Goal: Task Accomplishment & Management: Manage account settings

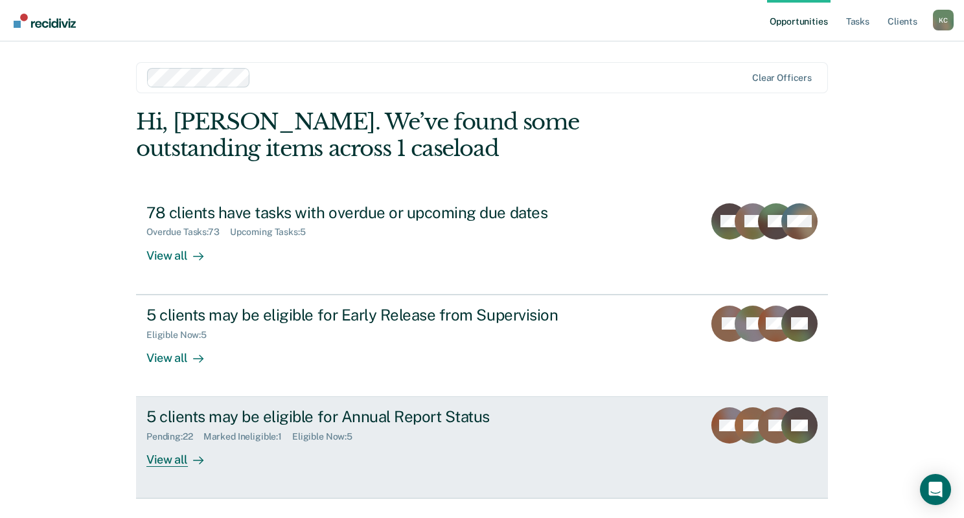
click at [400, 427] on div "Pending : 22 Marked Ineligible : 1 Eligible Now : 5" at bounding box center [373, 434] width 455 height 16
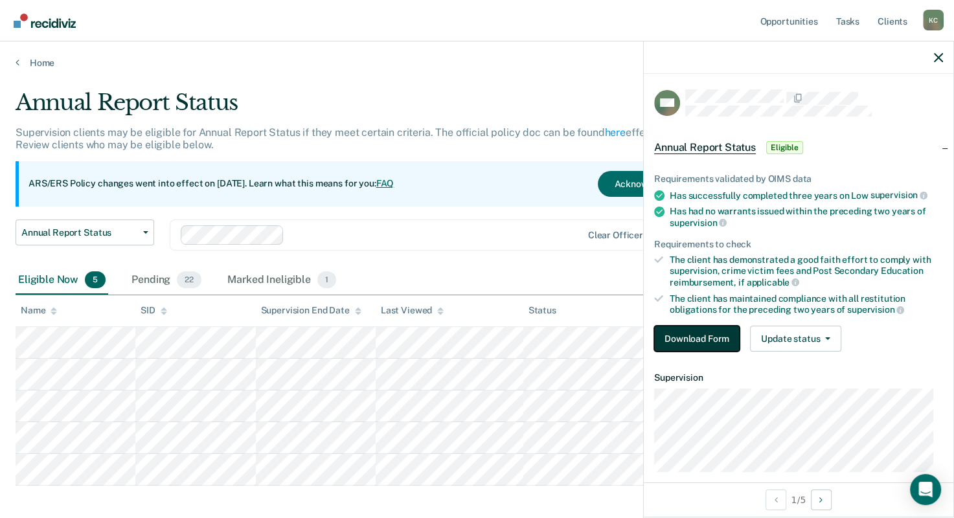
click at [673, 330] on button "Download Form" at bounding box center [696, 339] width 85 height 26
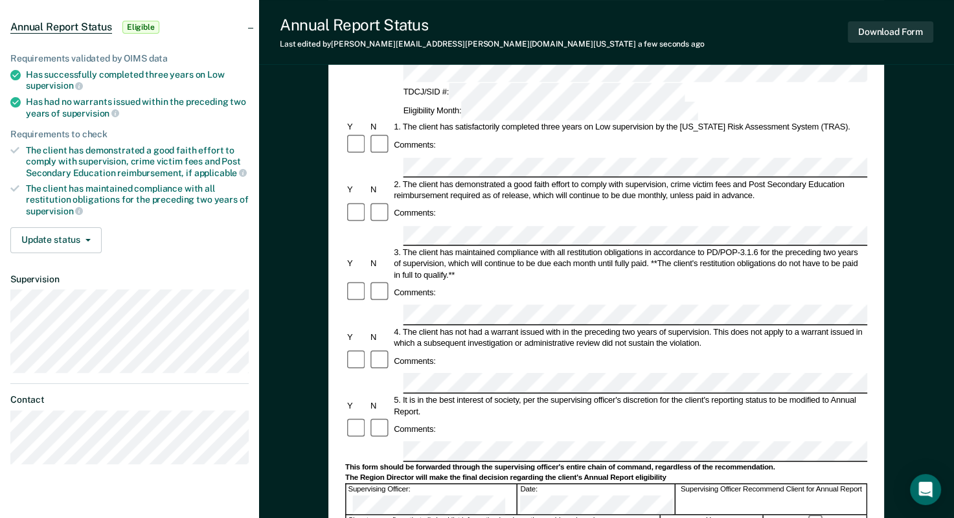
scroll to position [130, 0]
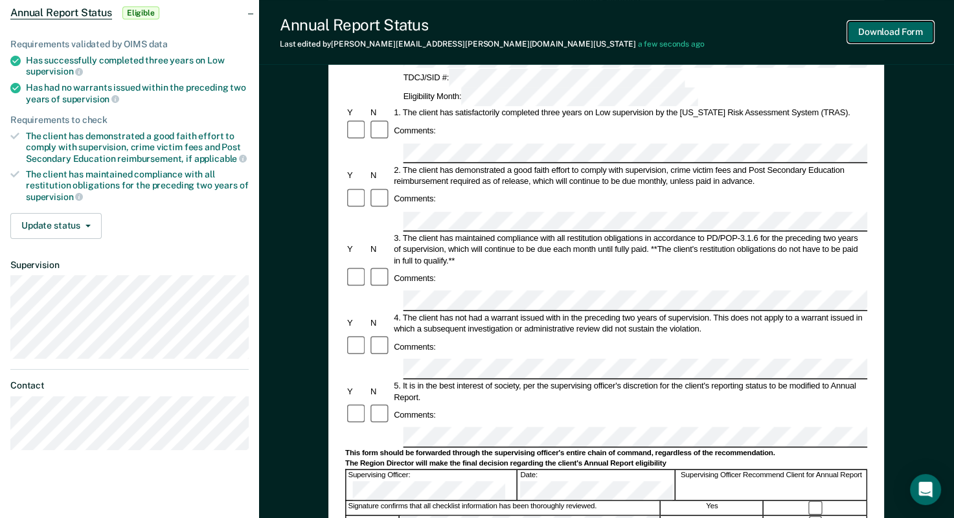
click at [904, 33] on button "Download Form" at bounding box center [890, 31] width 85 height 21
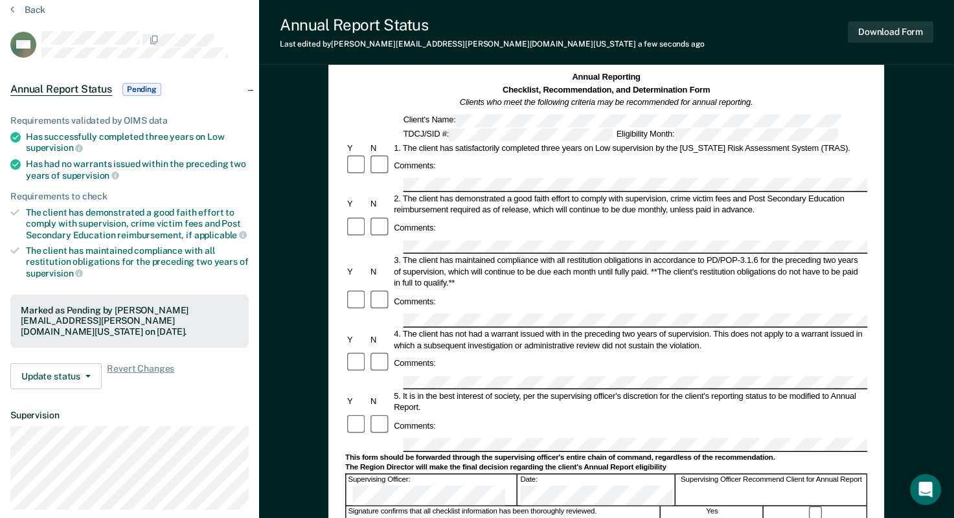
scroll to position [0, 0]
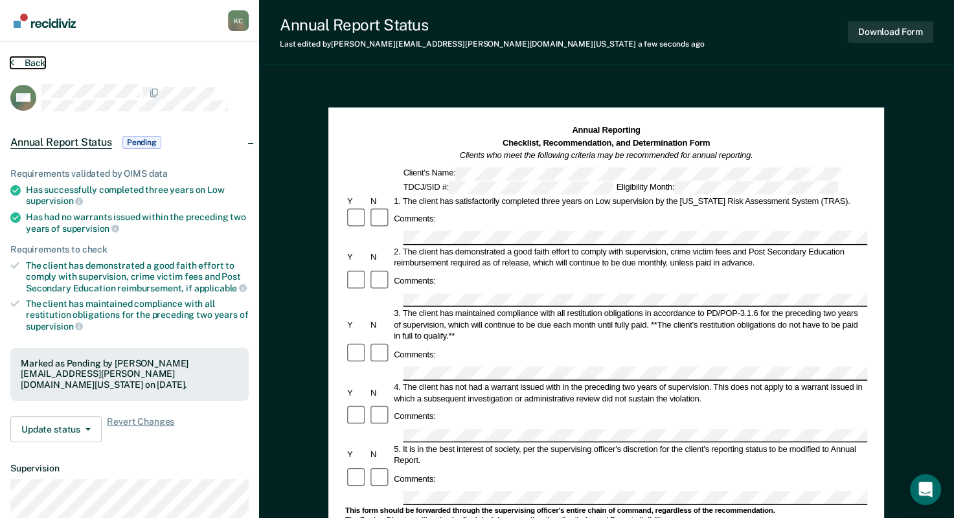
click at [18, 62] on button "Back" at bounding box center [27, 63] width 35 height 12
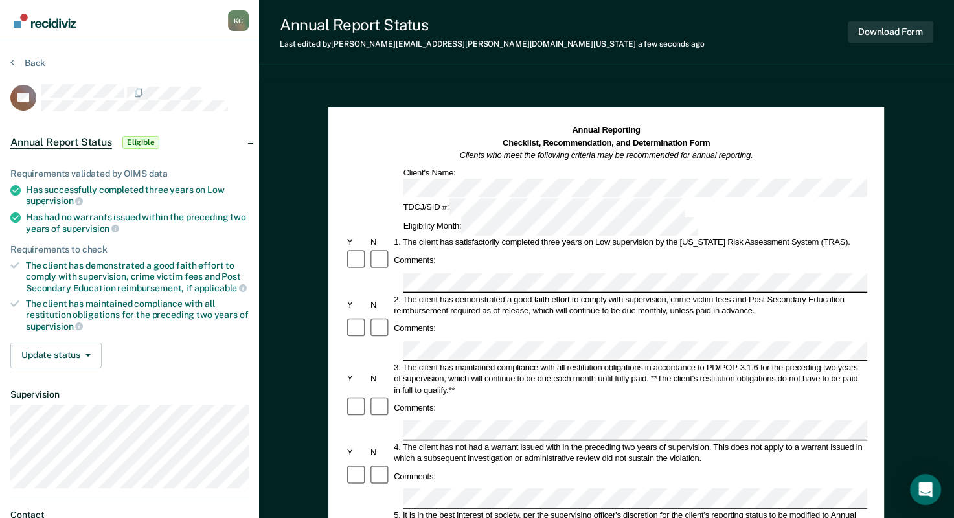
click at [461, 396] on div "Comments:" at bounding box center [606, 407] width 522 height 23
click at [865, 26] on button "Download Form" at bounding box center [890, 31] width 85 height 21
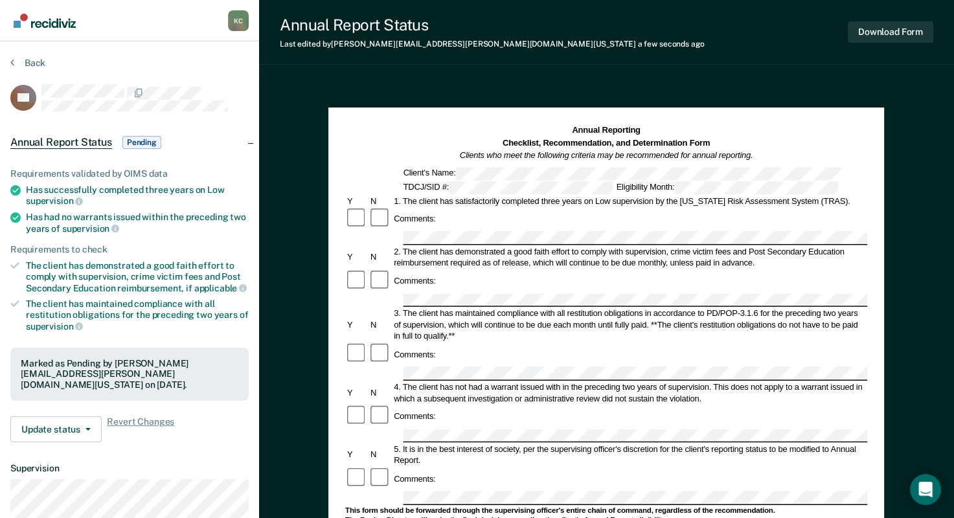
click at [9, 60] on section "Back DS Annual Report Status Pending Requirements validated by OIMS data Has su…" at bounding box center [129, 360] width 259 height 638
click at [14, 62] on button "Back" at bounding box center [27, 63] width 35 height 12
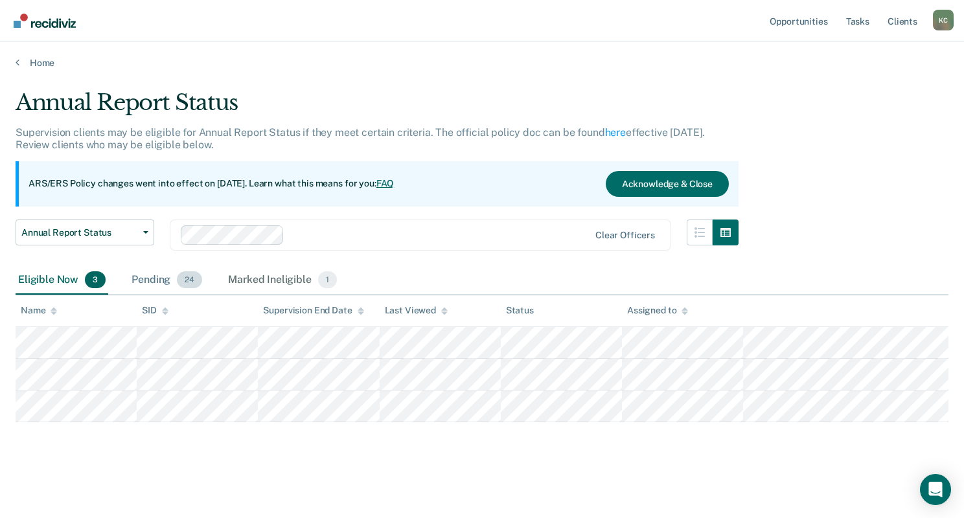
click at [154, 283] on div "Pending 24" at bounding box center [167, 280] width 76 height 28
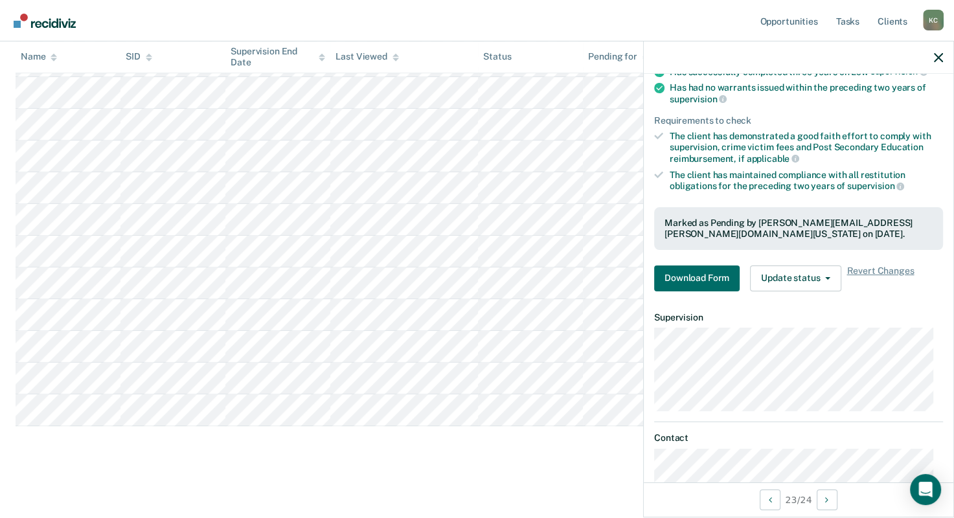
scroll to position [101, 0]
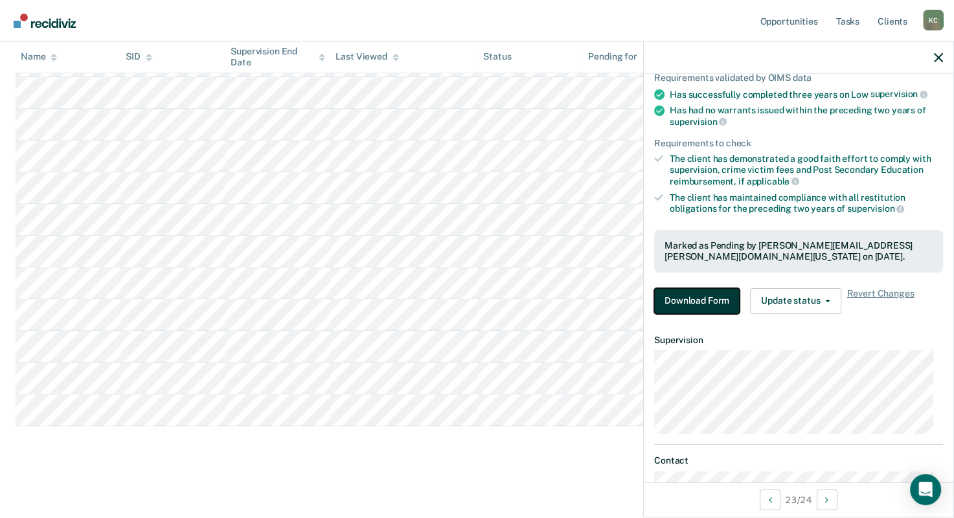
click at [706, 300] on button "Download Form" at bounding box center [696, 301] width 85 height 26
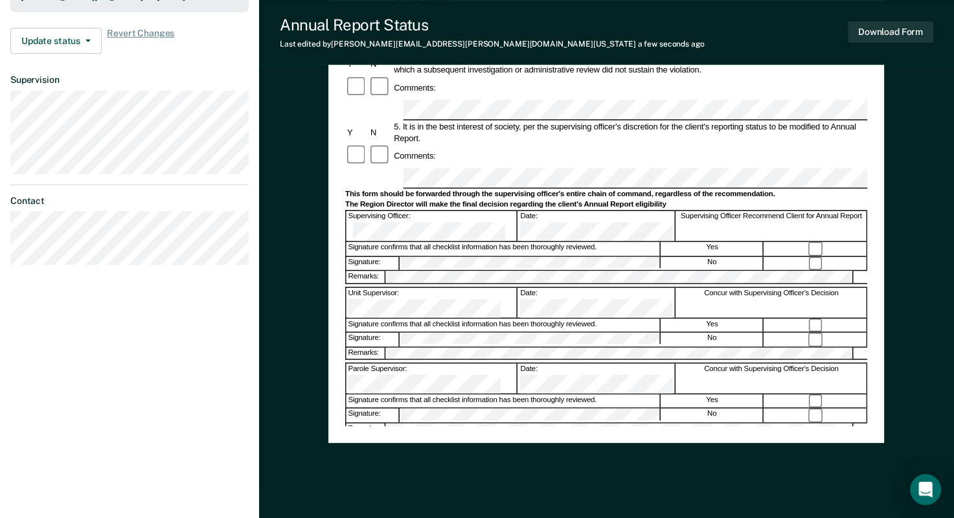
scroll to position [194, 0]
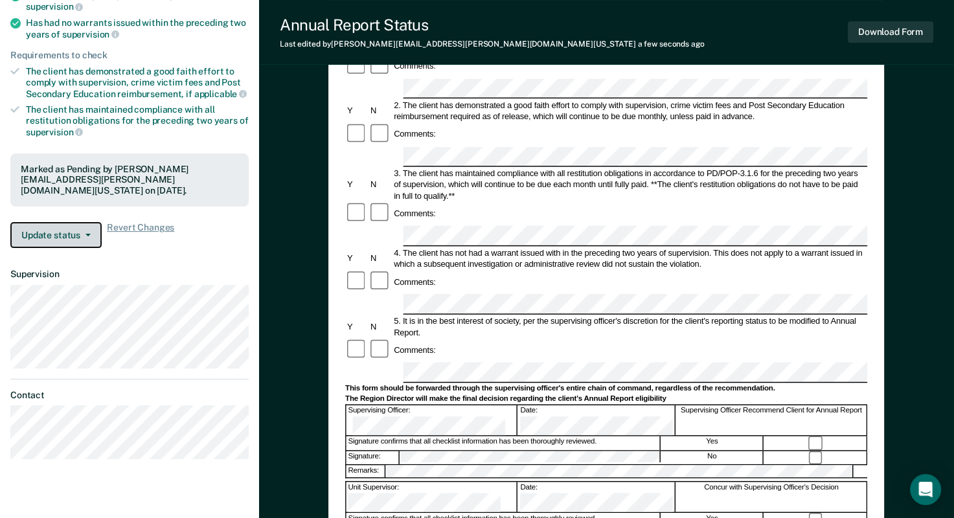
click at [58, 233] on button "Update status" at bounding box center [55, 235] width 91 height 26
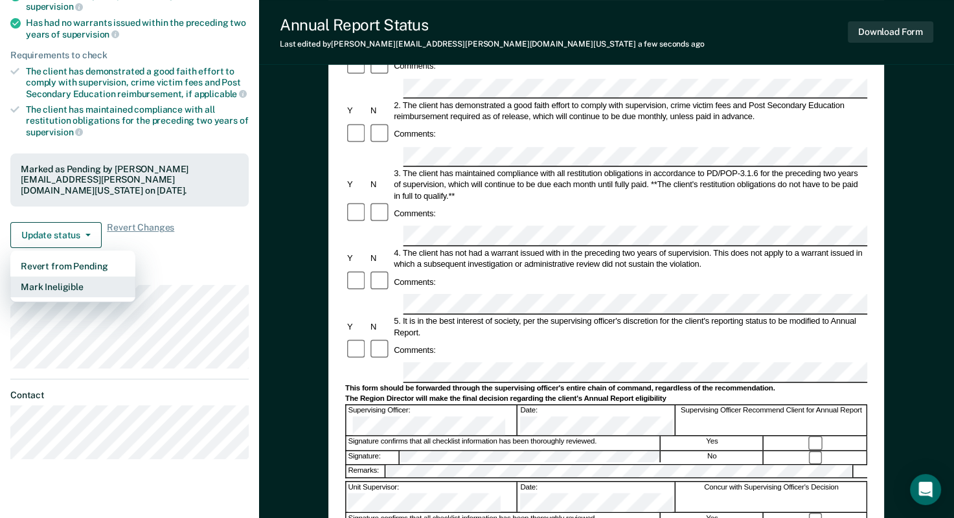
click at [70, 288] on button "Mark Ineligible" at bounding box center [72, 287] width 125 height 21
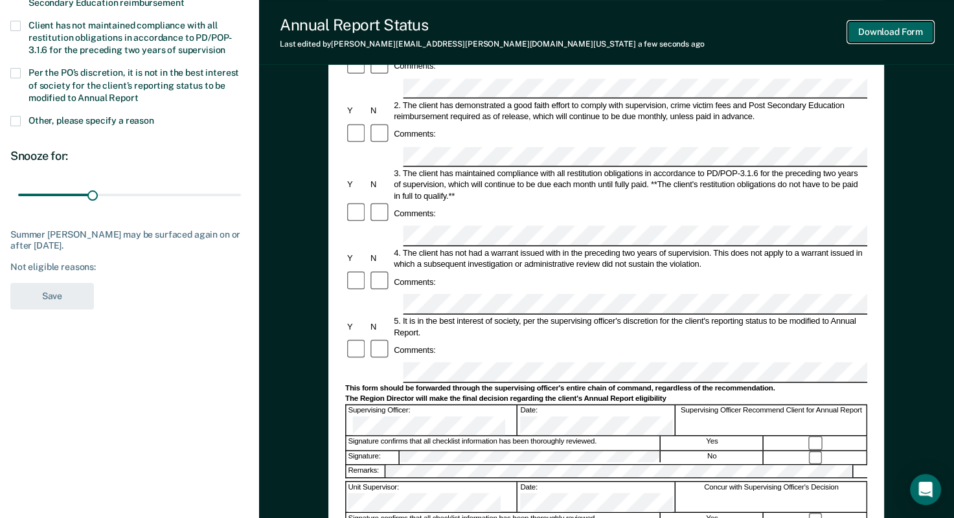
click at [887, 28] on button "Download Form" at bounding box center [890, 31] width 85 height 21
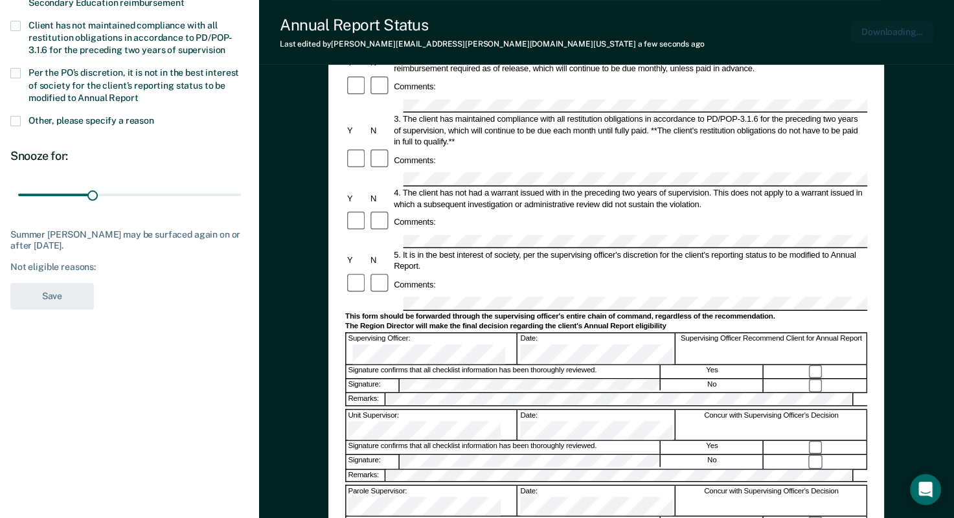
scroll to position [0, 0]
click at [887, 28] on button "Download Form" at bounding box center [890, 31] width 85 height 21
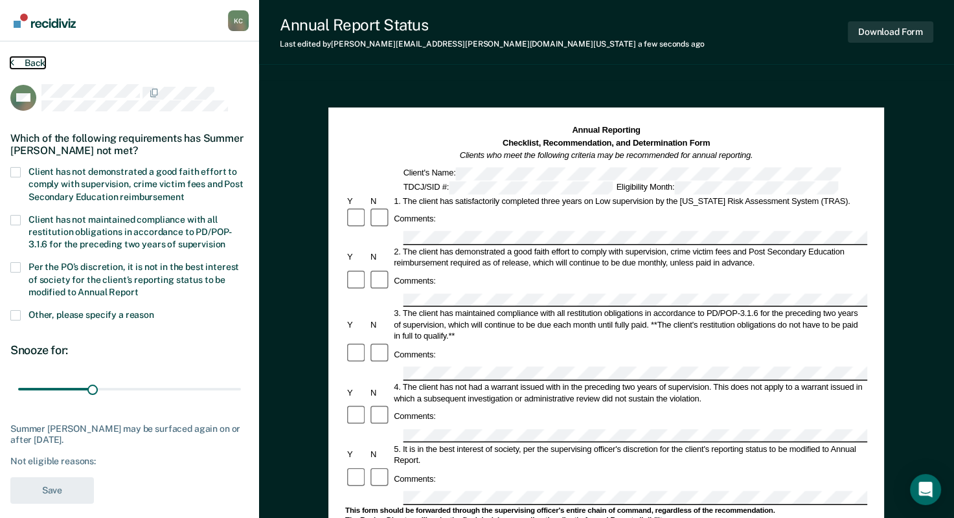
click at [10, 65] on icon at bounding box center [12, 62] width 4 height 10
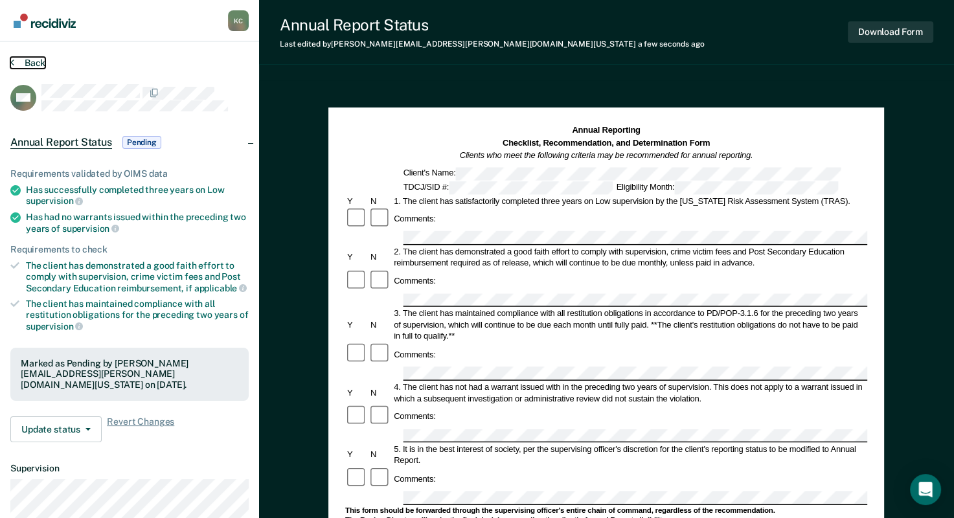
click at [16, 62] on button "Back" at bounding box center [27, 63] width 35 height 12
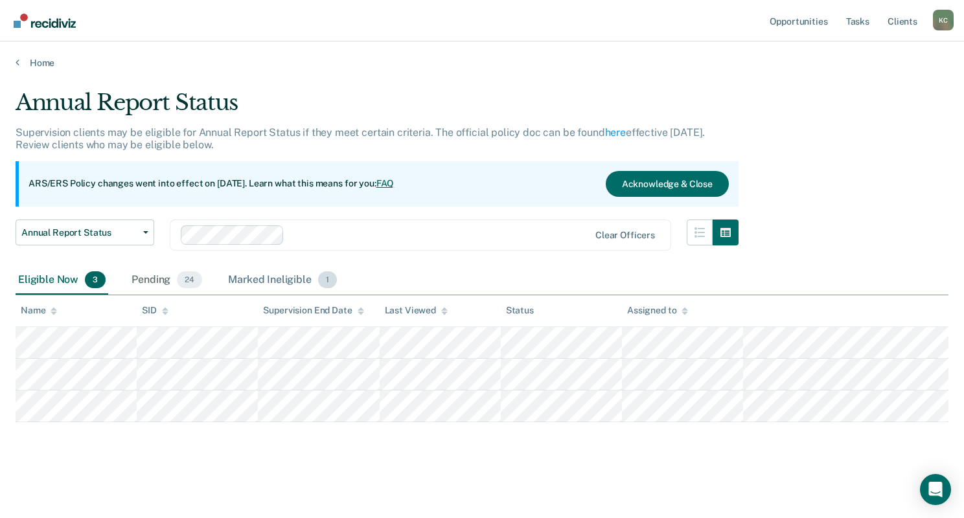
click at [290, 280] on div "Marked Ineligible 1" at bounding box center [282, 280] width 114 height 28
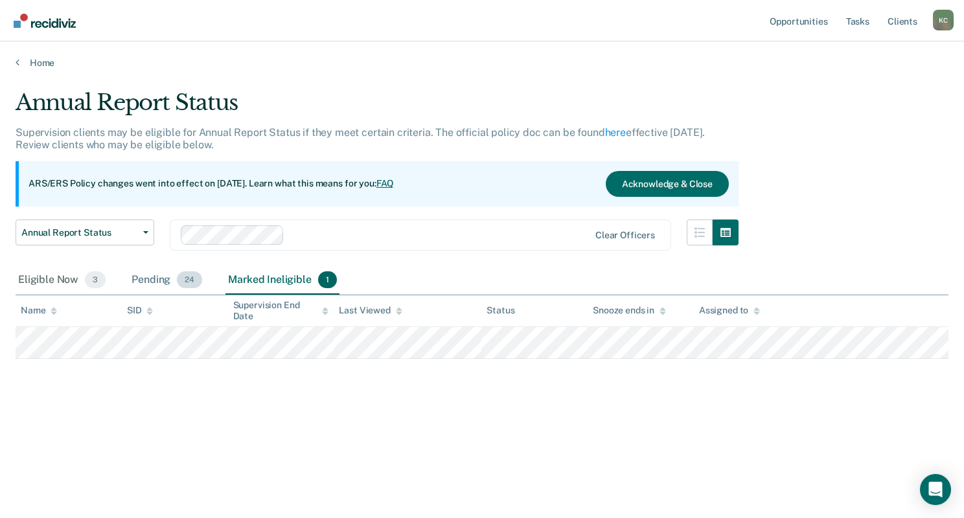
click at [135, 277] on div "Pending 24" at bounding box center [167, 280] width 76 height 28
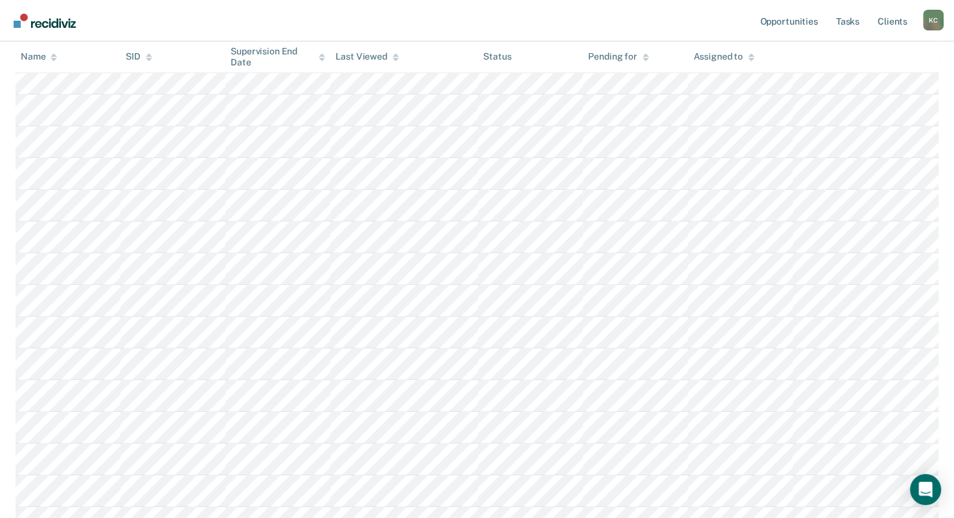
scroll to position [663, 0]
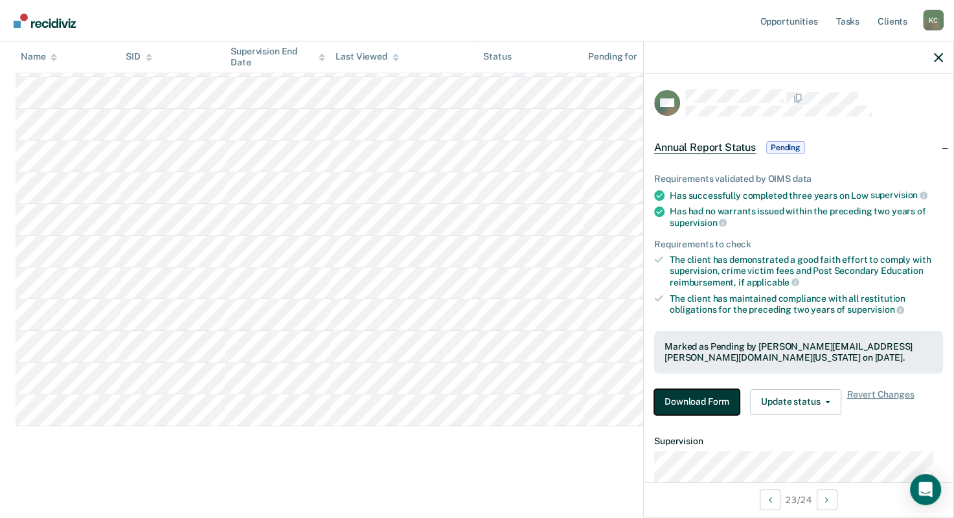
click at [707, 401] on button "Download Form" at bounding box center [696, 402] width 85 height 26
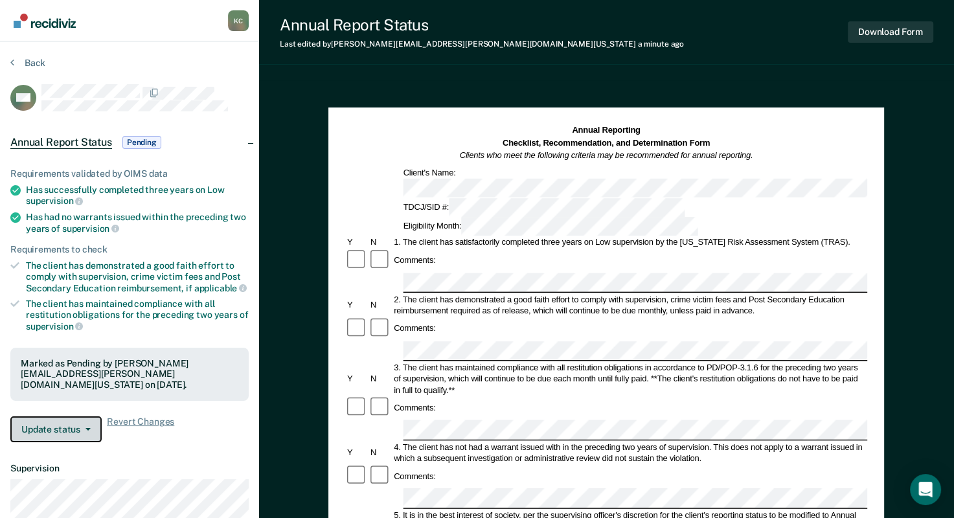
click at [81, 422] on button "Update status" at bounding box center [55, 429] width 91 height 26
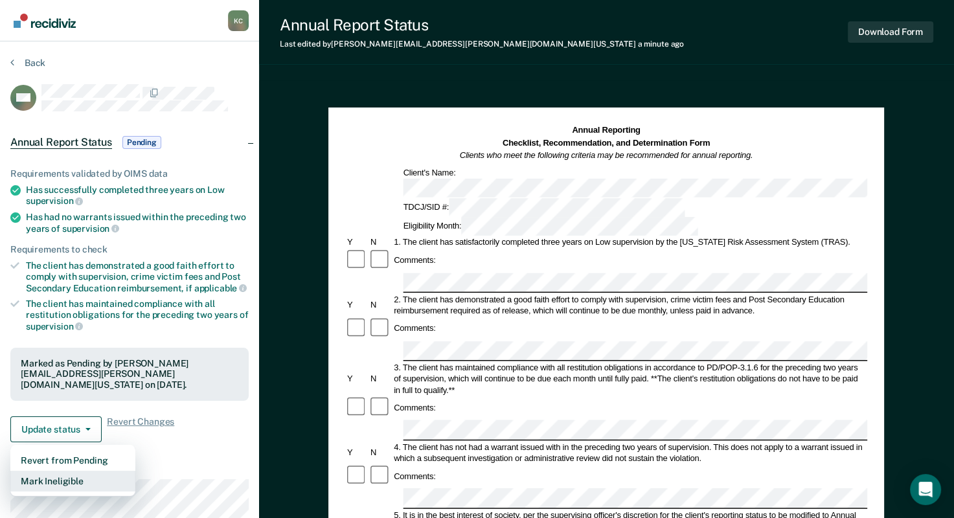
click at [74, 479] on button "Mark Ineligible" at bounding box center [72, 481] width 125 height 21
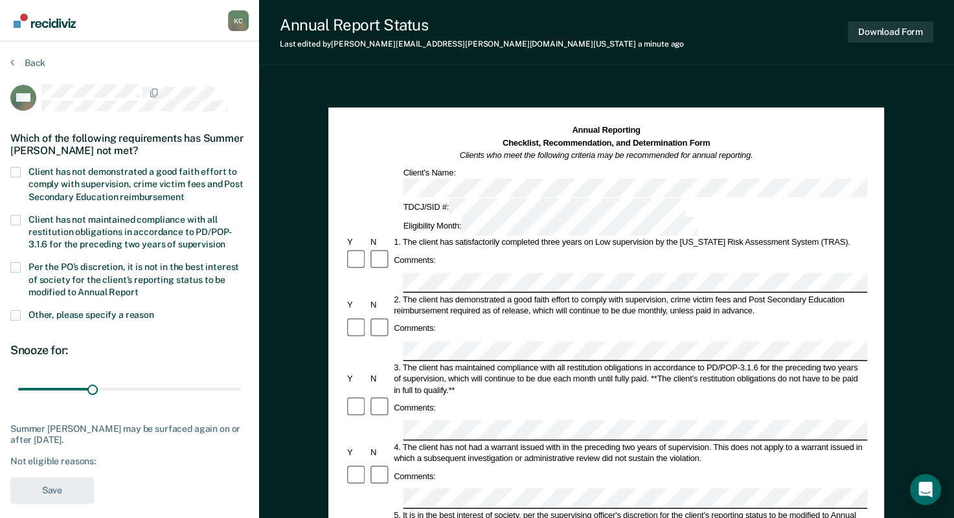
click at [15, 174] on span at bounding box center [15, 172] width 10 height 10
click at [184, 192] on input "Client has not demonstrated a good faith effort to comply with supervision, cri…" at bounding box center [184, 192] width 0 height 0
click at [49, 492] on button "Save" at bounding box center [52, 490] width 84 height 27
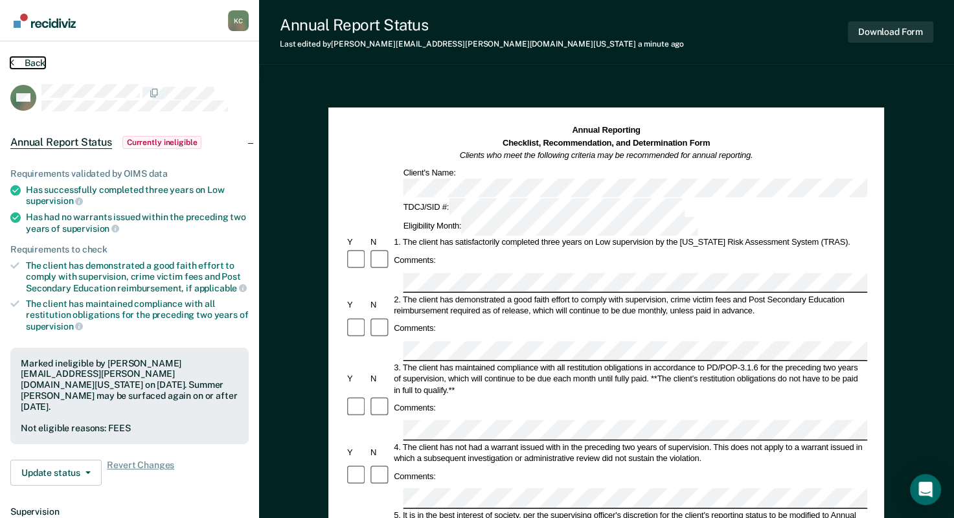
click at [12, 65] on icon at bounding box center [12, 62] width 4 height 10
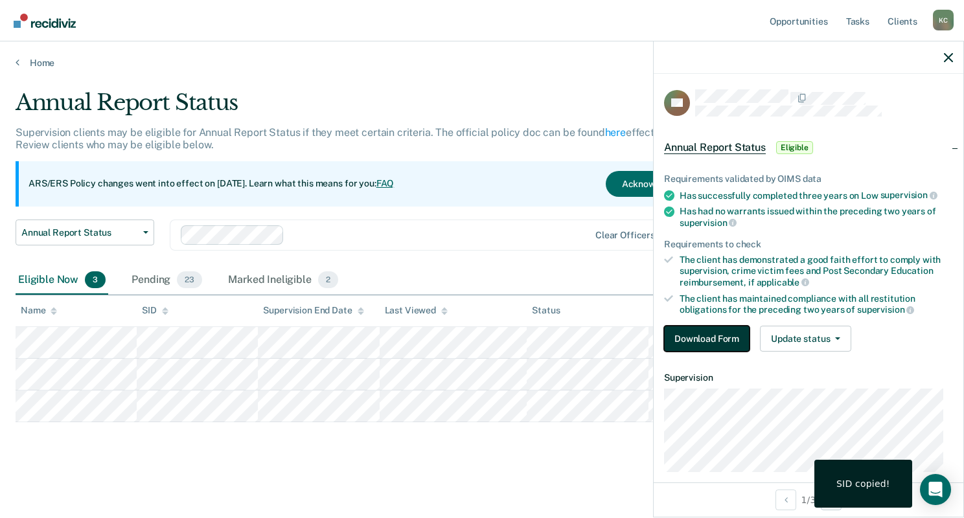
click at [693, 334] on button "Download Form" at bounding box center [706, 339] width 85 height 26
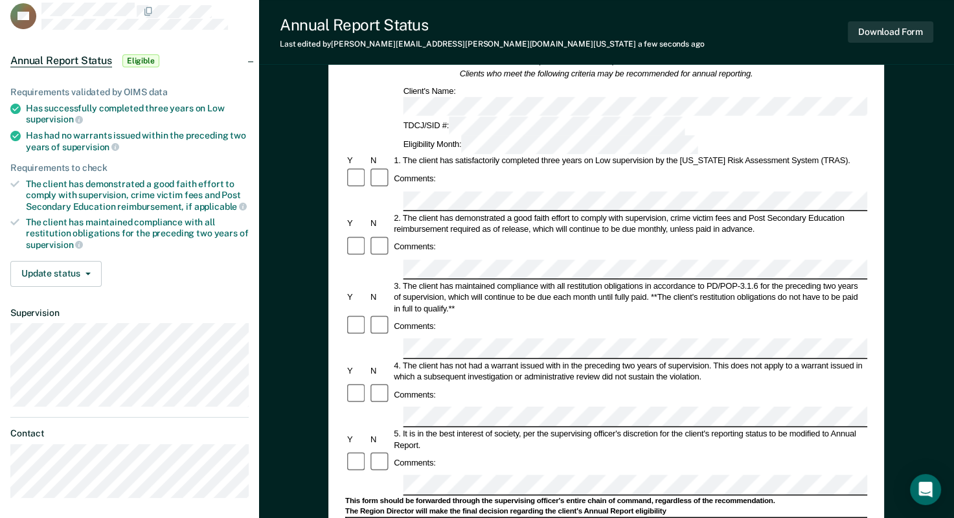
scroll to position [130, 0]
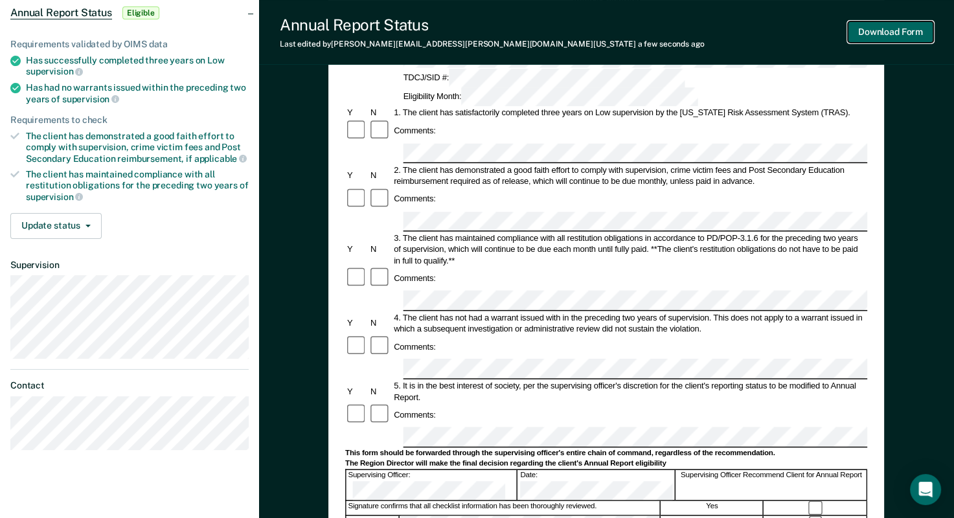
click at [883, 33] on button "Download Form" at bounding box center [890, 31] width 85 height 21
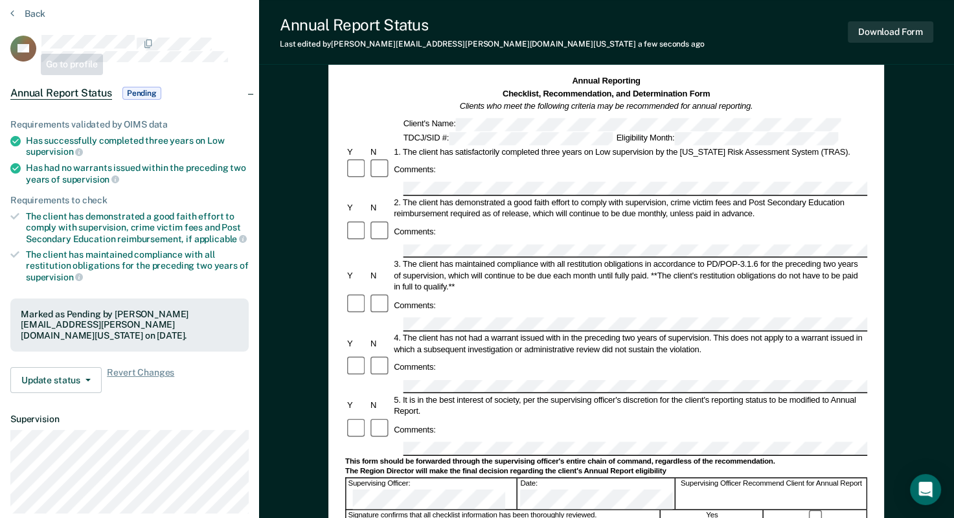
scroll to position [0, 0]
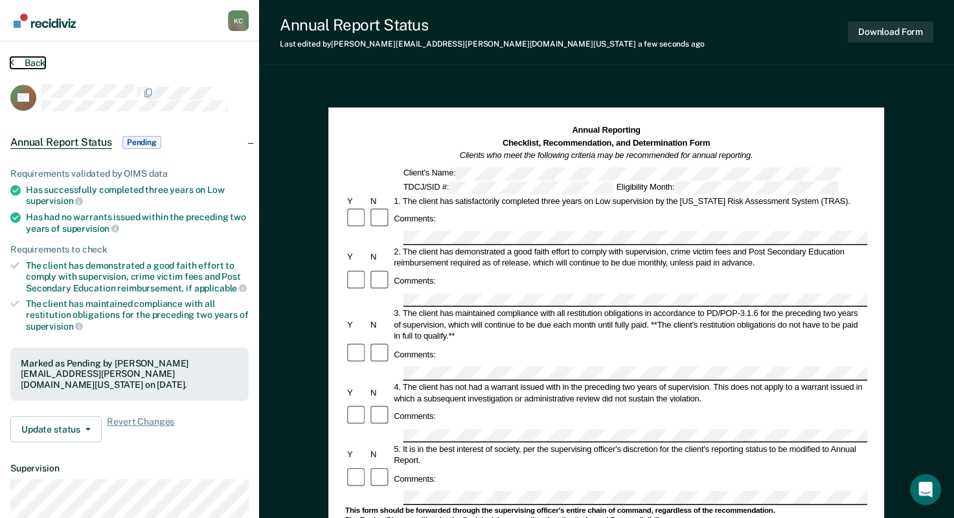
click at [13, 63] on icon at bounding box center [12, 62] width 4 height 10
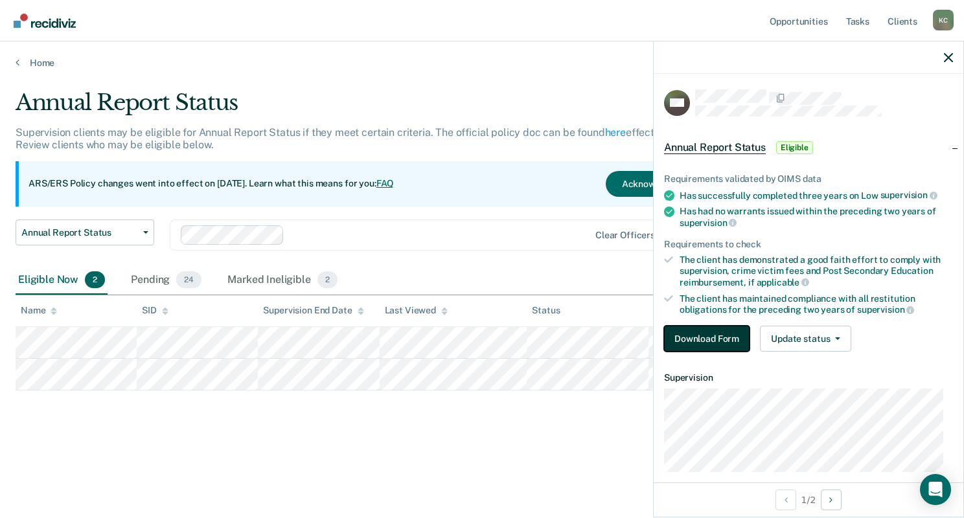
click at [712, 345] on button "Download Form" at bounding box center [706, 339] width 85 height 26
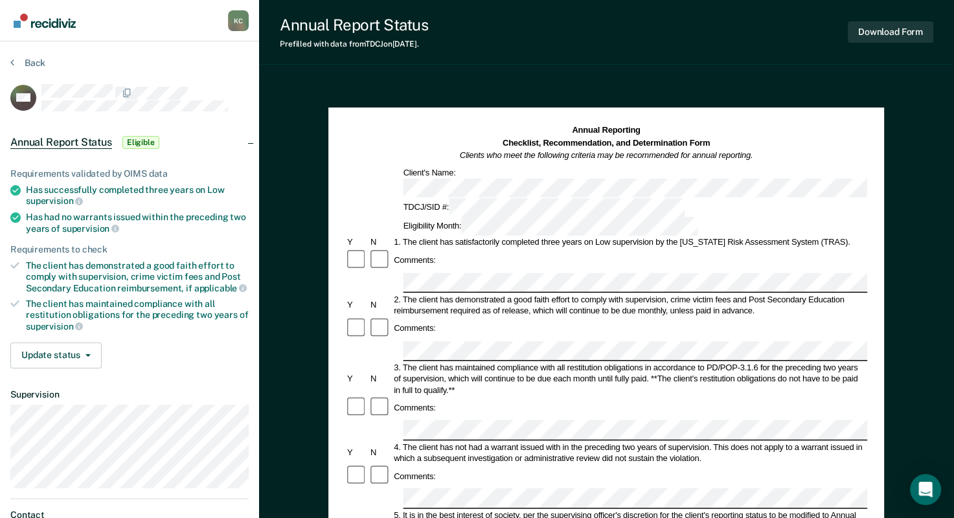
click at [529, 294] on div "2. The client has demonstrated a good faith effort to comply with supervision, …" at bounding box center [630, 305] width 475 height 23
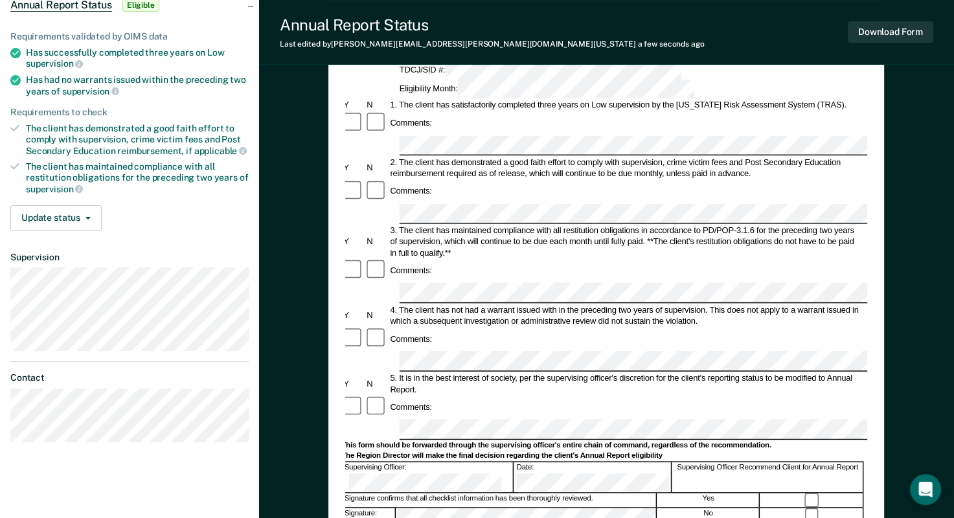
scroll to position [130, 0]
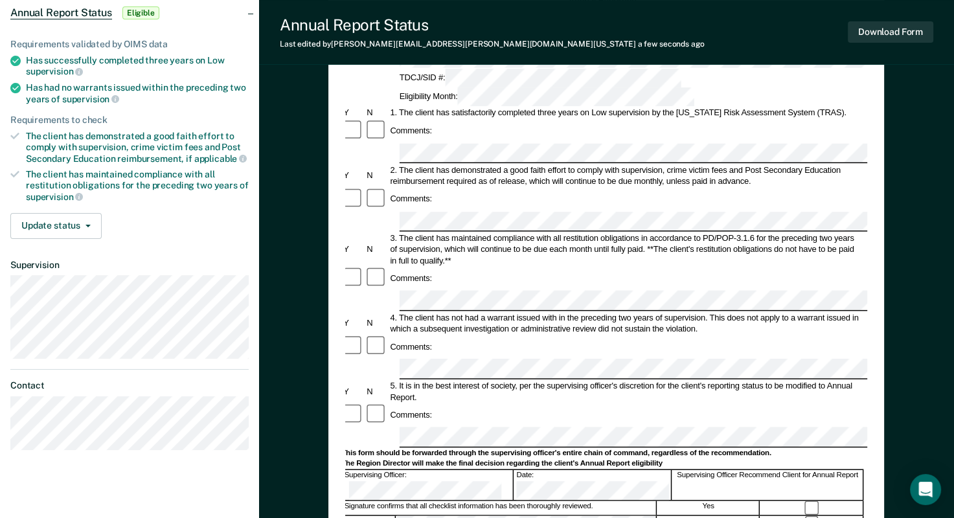
click at [433, 350] on form "Annual Reporting Checklist, Recommendation, and Determination Form Clients who …" at bounding box center [603, 426] width 522 height 863
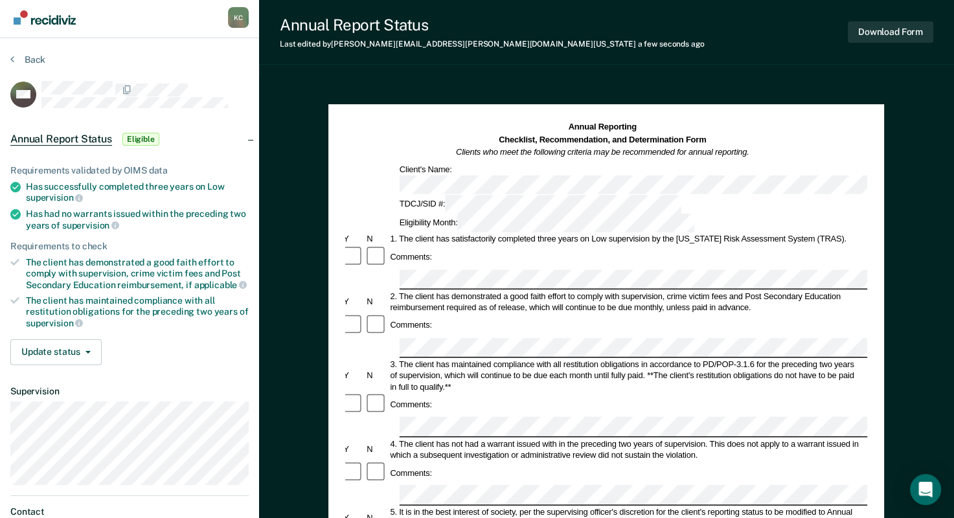
scroll to position [0, 0]
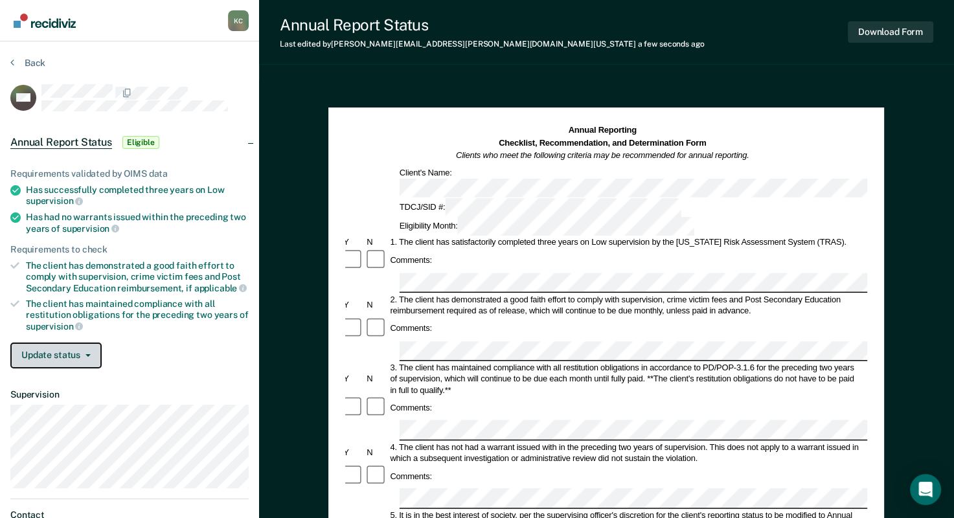
click at [43, 358] on button "Update status" at bounding box center [55, 356] width 91 height 26
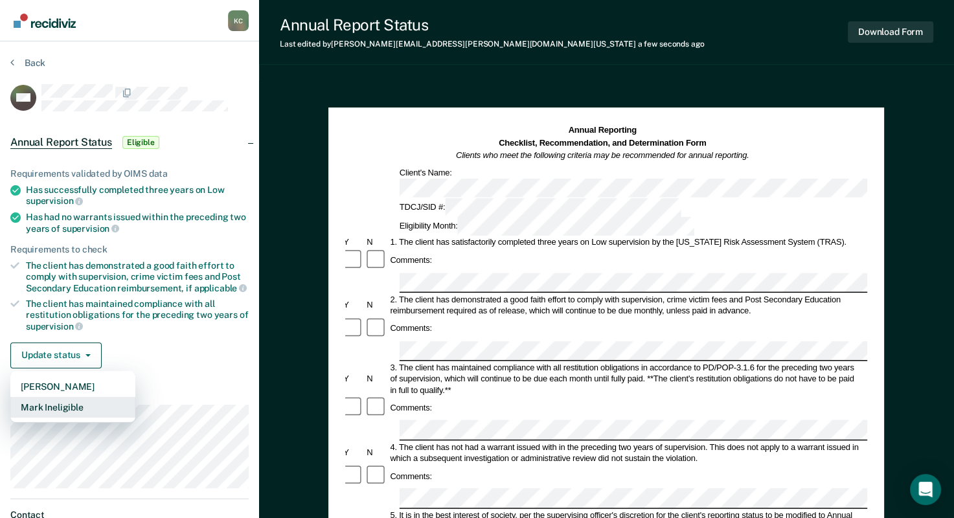
click at [59, 408] on button "Mark Ineligible" at bounding box center [72, 407] width 125 height 21
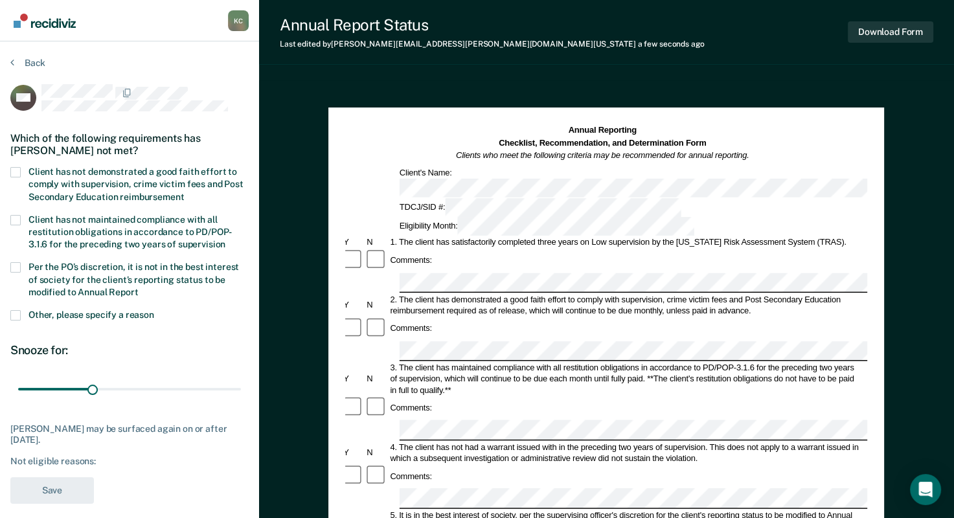
click at [15, 176] on label "Client has not demonstrated a good faith effort to comply with supervision, cri…" at bounding box center [129, 186] width 238 height 38
click at [184, 192] on input "Client has not demonstrated a good faith effort to comply with supervision, cri…" at bounding box center [184, 192] width 0 height 0
click at [57, 495] on button "Save" at bounding box center [52, 490] width 84 height 27
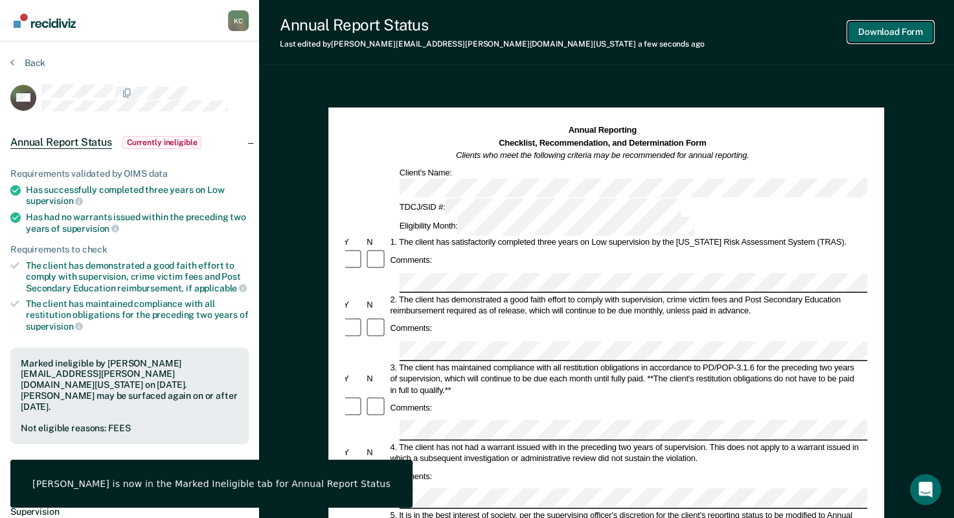
click at [909, 30] on button "Download Form" at bounding box center [890, 31] width 85 height 21
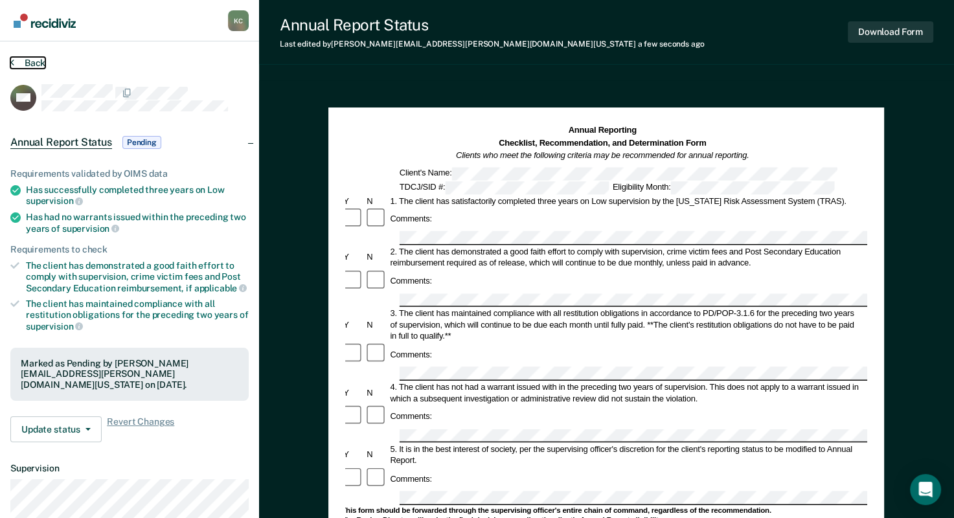
click at [11, 63] on icon at bounding box center [12, 62] width 4 height 10
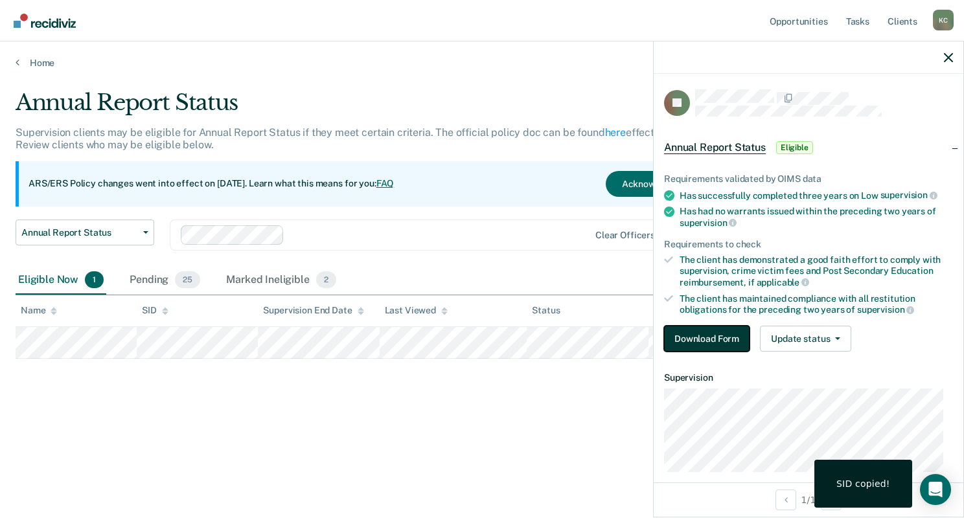
click at [703, 345] on button "Download Form" at bounding box center [706, 339] width 85 height 26
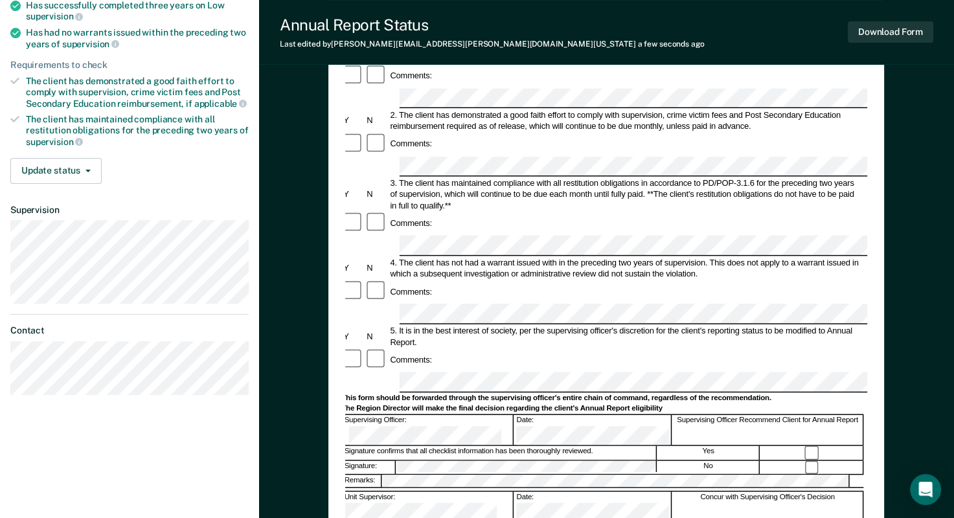
scroll to position [199, 0]
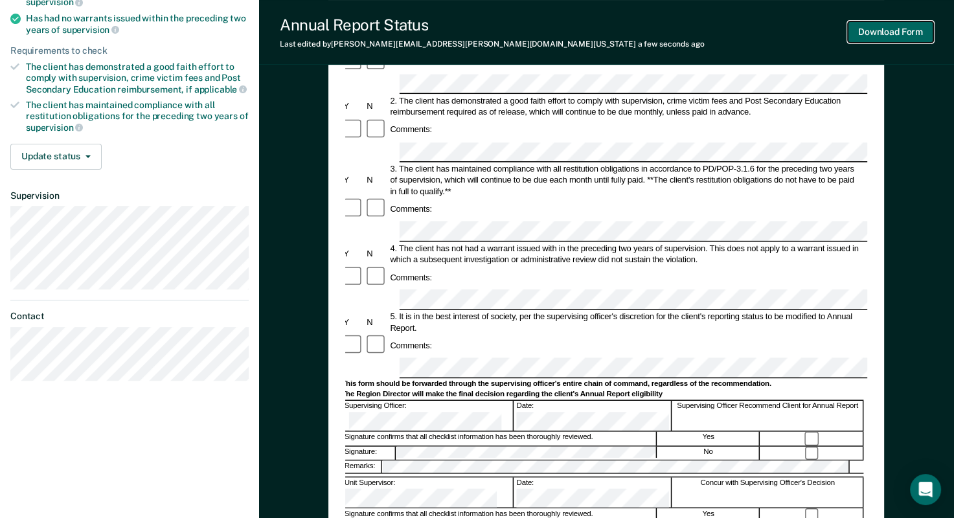
click at [907, 32] on button "Download Form" at bounding box center [890, 31] width 85 height 21
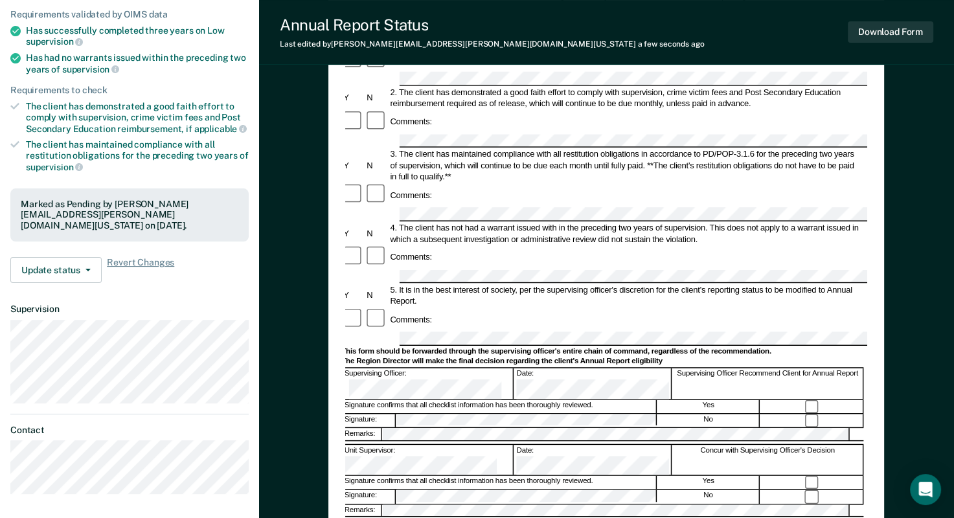
scroll to position [0, 0]
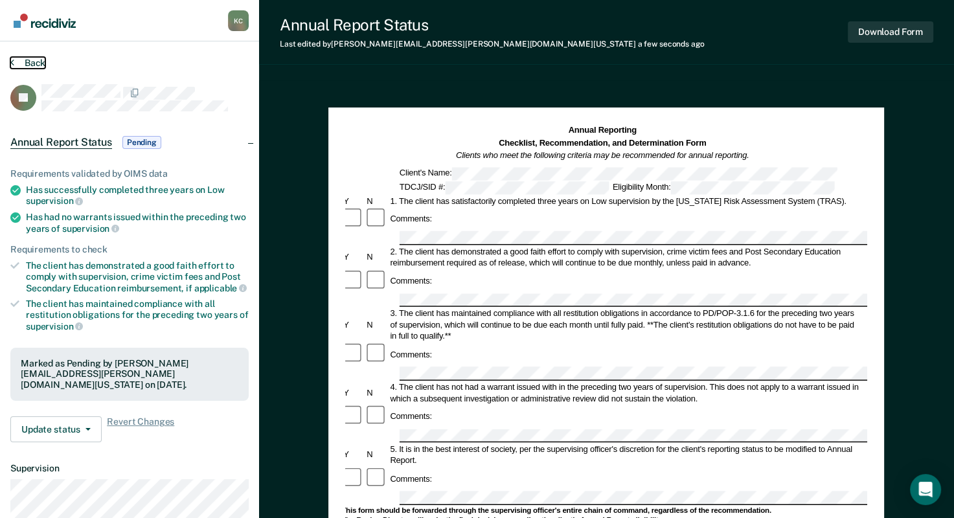
click at [15, 62] on button "Back" at bounding box center [27, 63] width 35 height 12
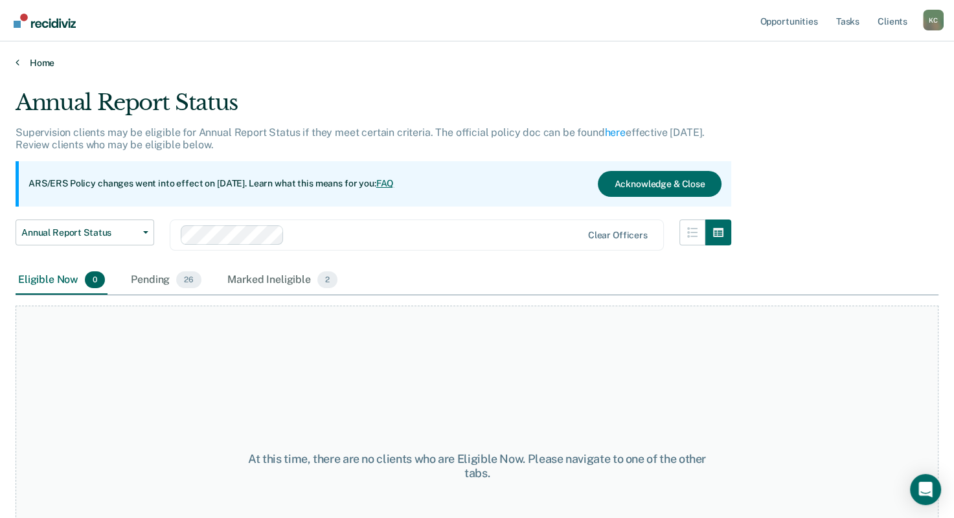
click at [23, 58] on link "Home" at bounding box center [477, 63] width 923 height 12
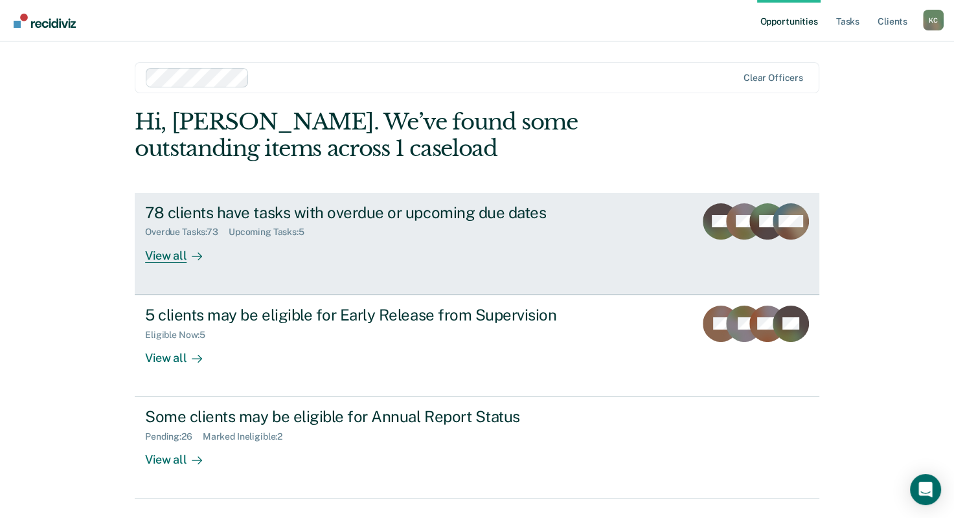
click at [428, 216] on div "78 clients have tasks with overdue or upcoming due dates" at bounding box center [372, 212] width 455 height 19
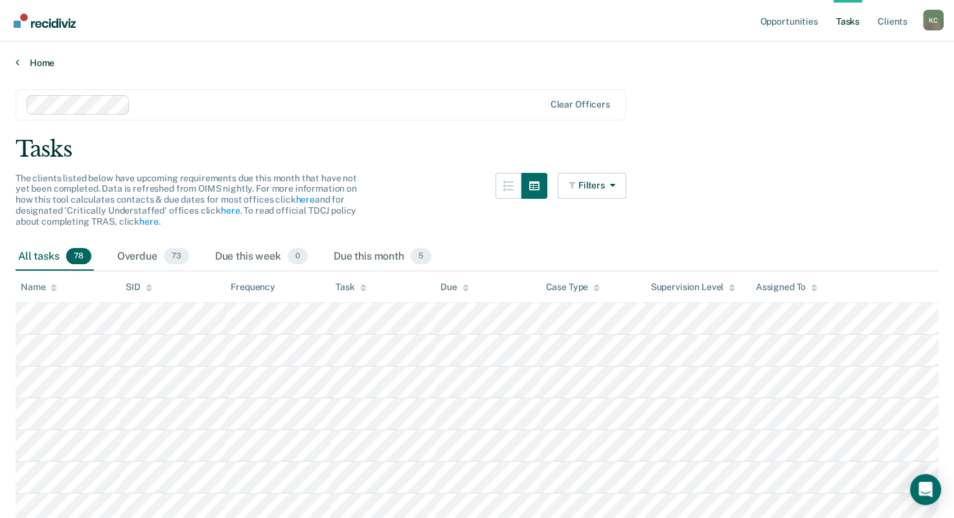
click at [21, 66] on link "Home" at bounding box center [477, 63] width 923 height 12
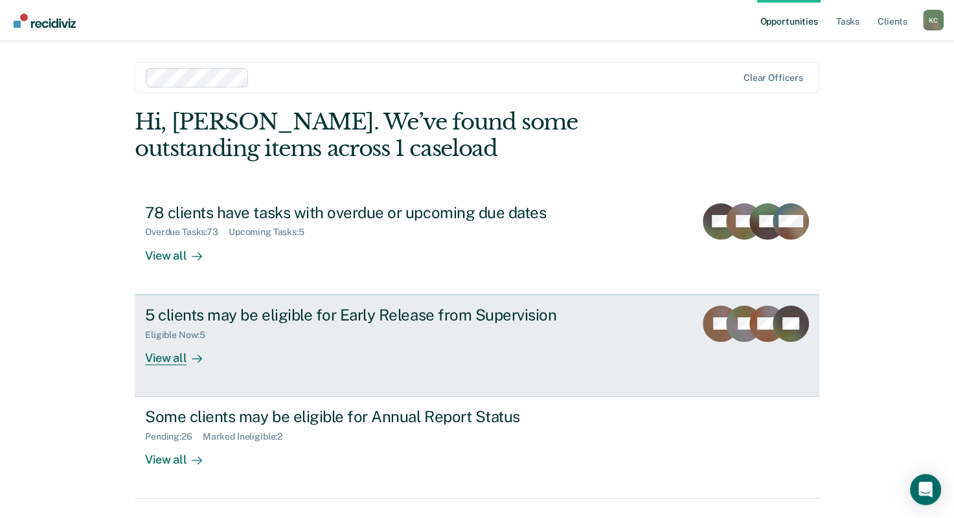
click at [334, 335] on div "Eligible Now : 5" at bounding box center [372, 332] width 455 height 16
